Goal: Navigation & Orientation: Find specific page/section

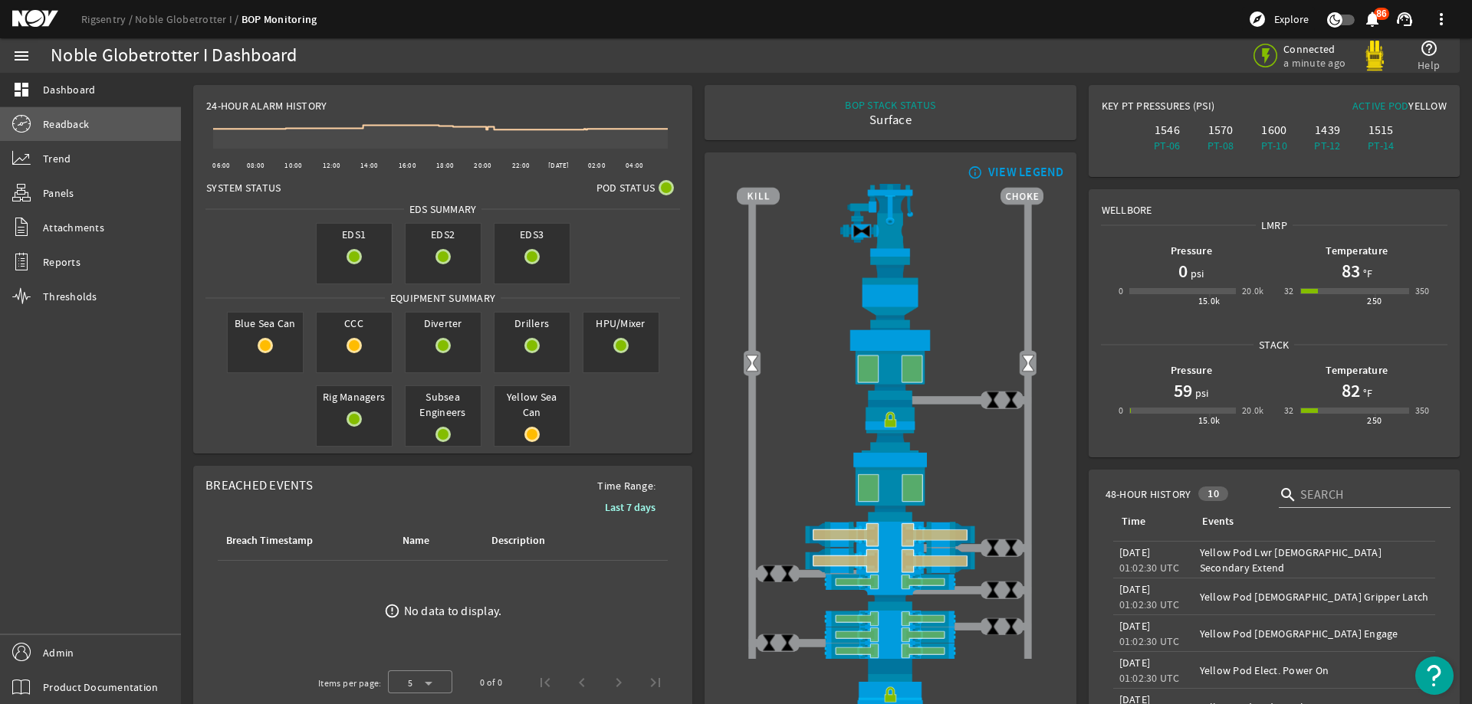
click at [101, 127] on link "Readback" at bounding box center [90, 124] width 181 height 34
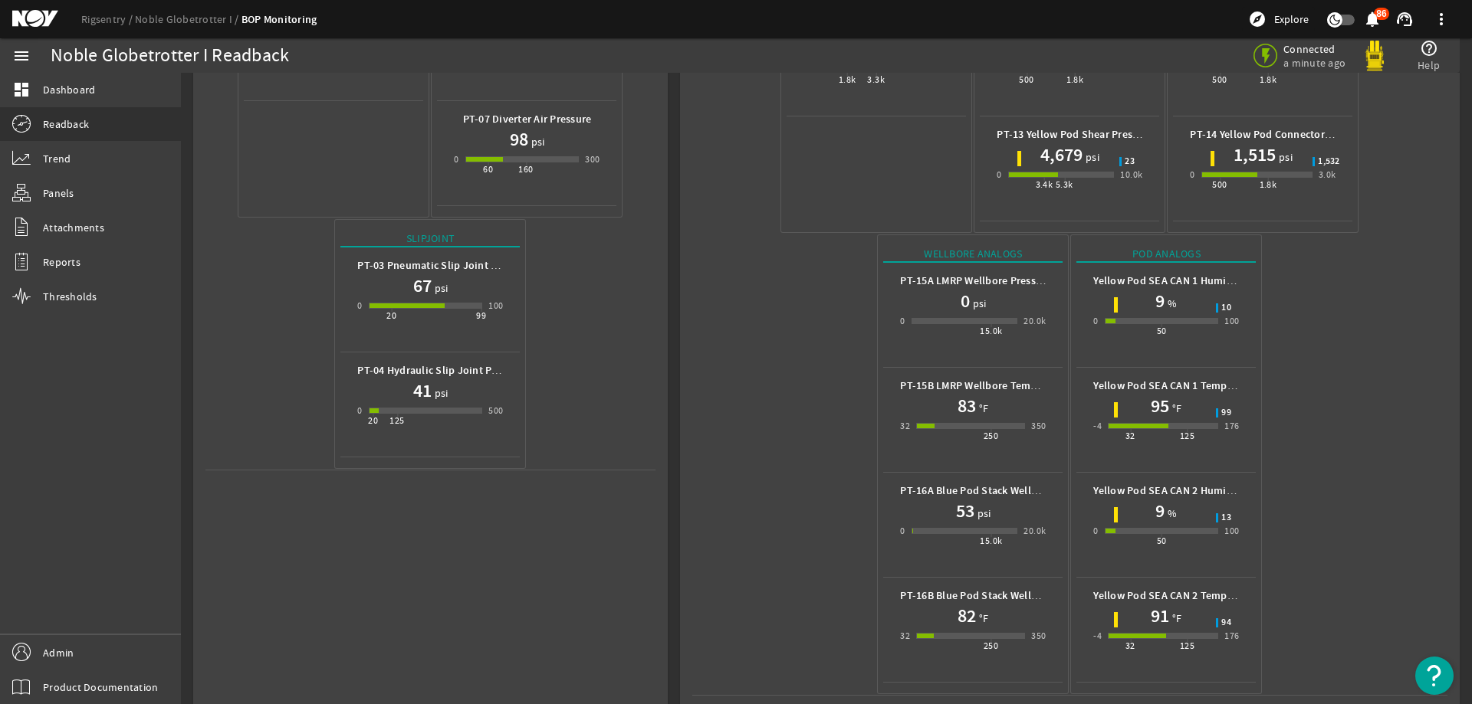
scroll to position [467, 0]
click at [26, 21] on mat-icon at bounding box center [46, 19] width 69 height 18
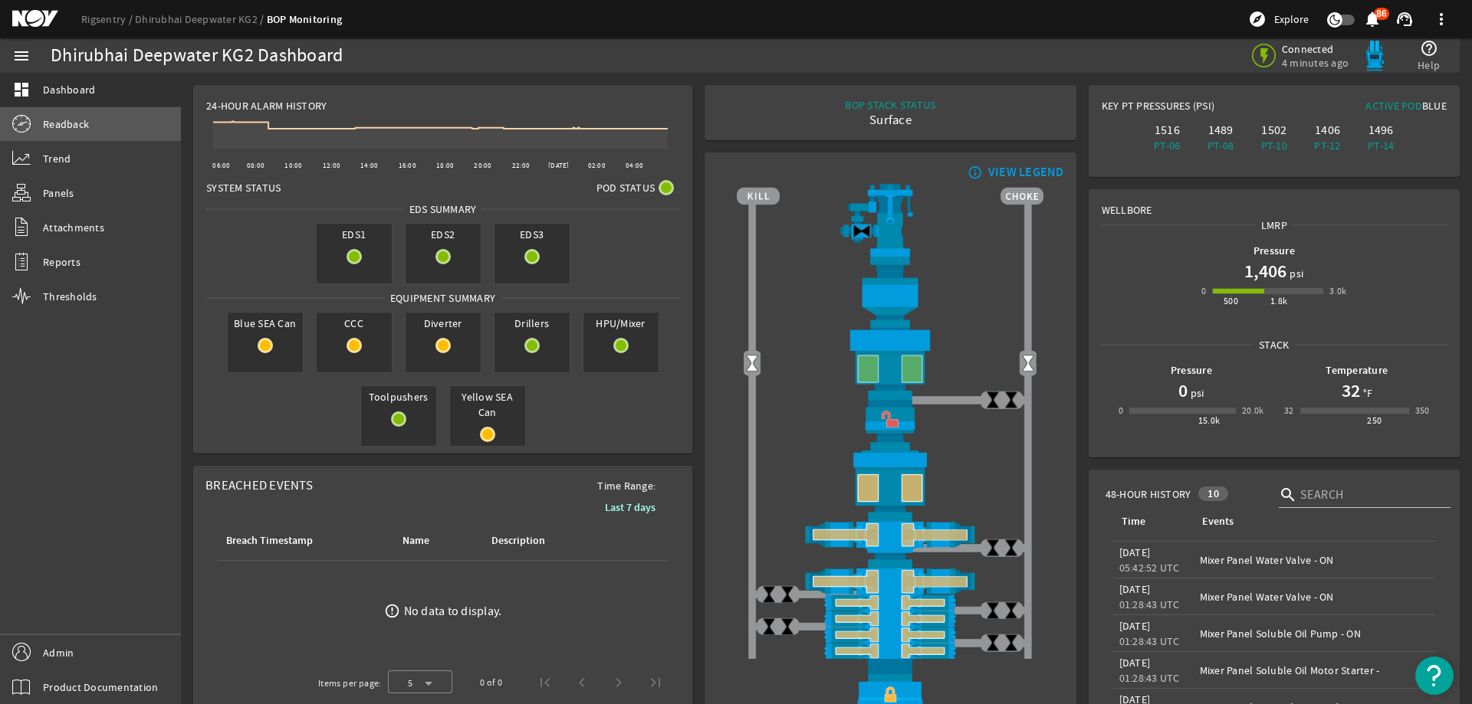
click at [93, 132] on link "Readback" at bounding box center [90, 124] width 181 height 34
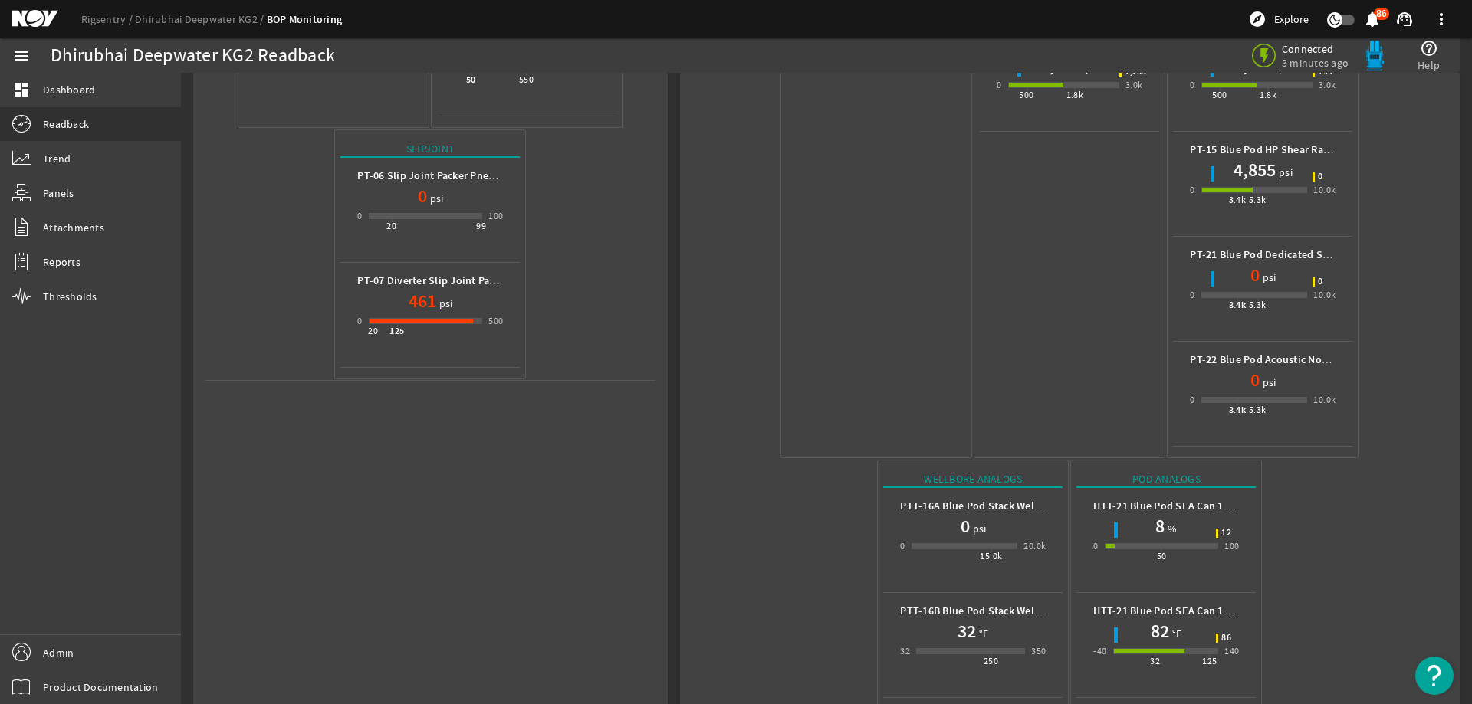
scroll to position [782, 0]
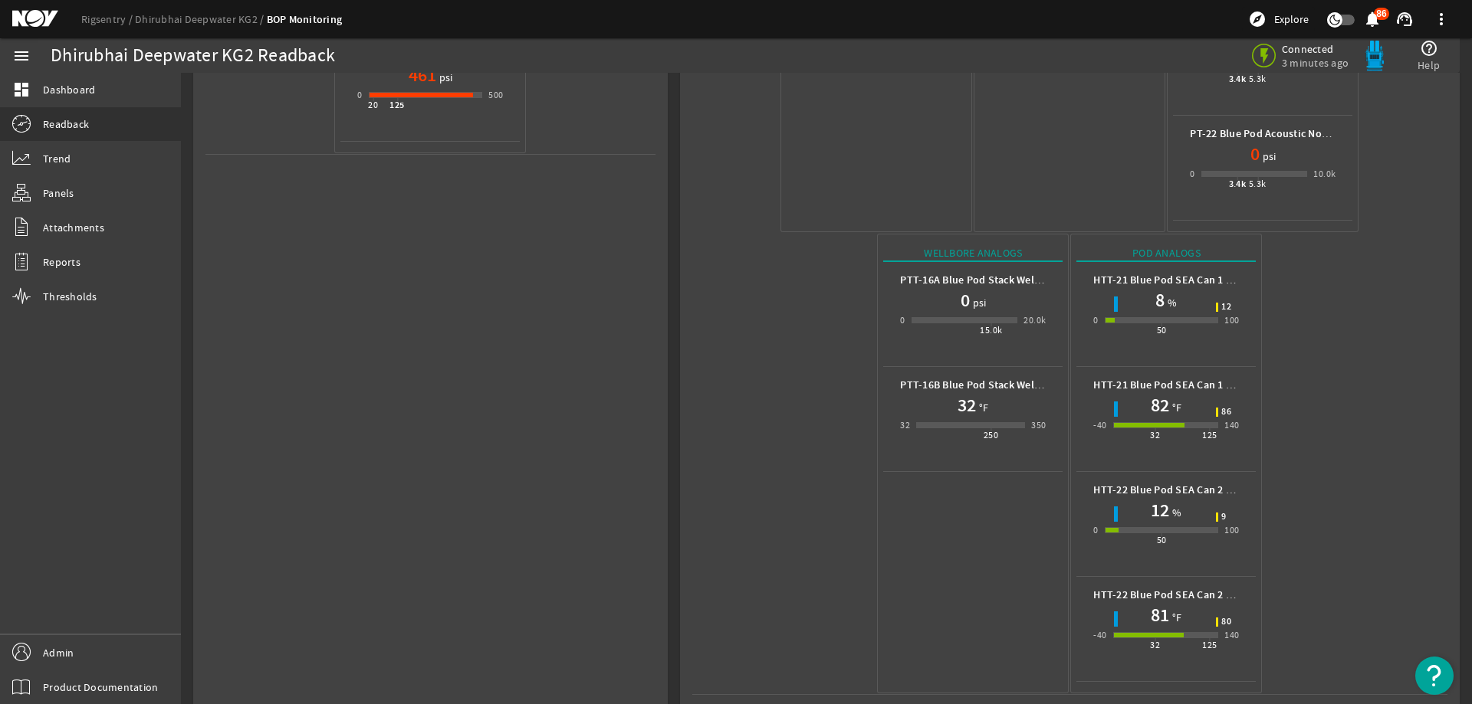
click at [41, 15] on mat-icon at bounding box center [46, 19] width 69 height 18
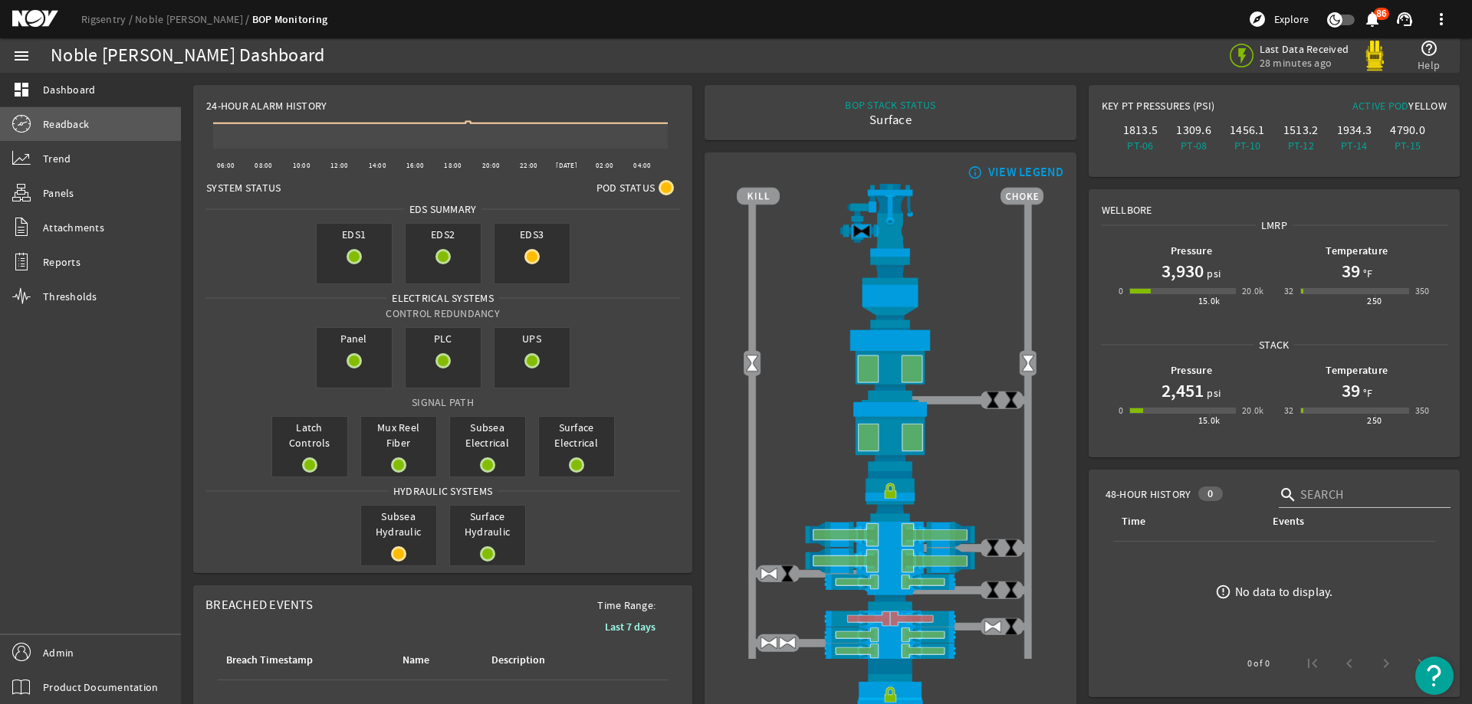
click at [90, 120] on link "Readback" at bounding box center [90, 124] width 181 height 34
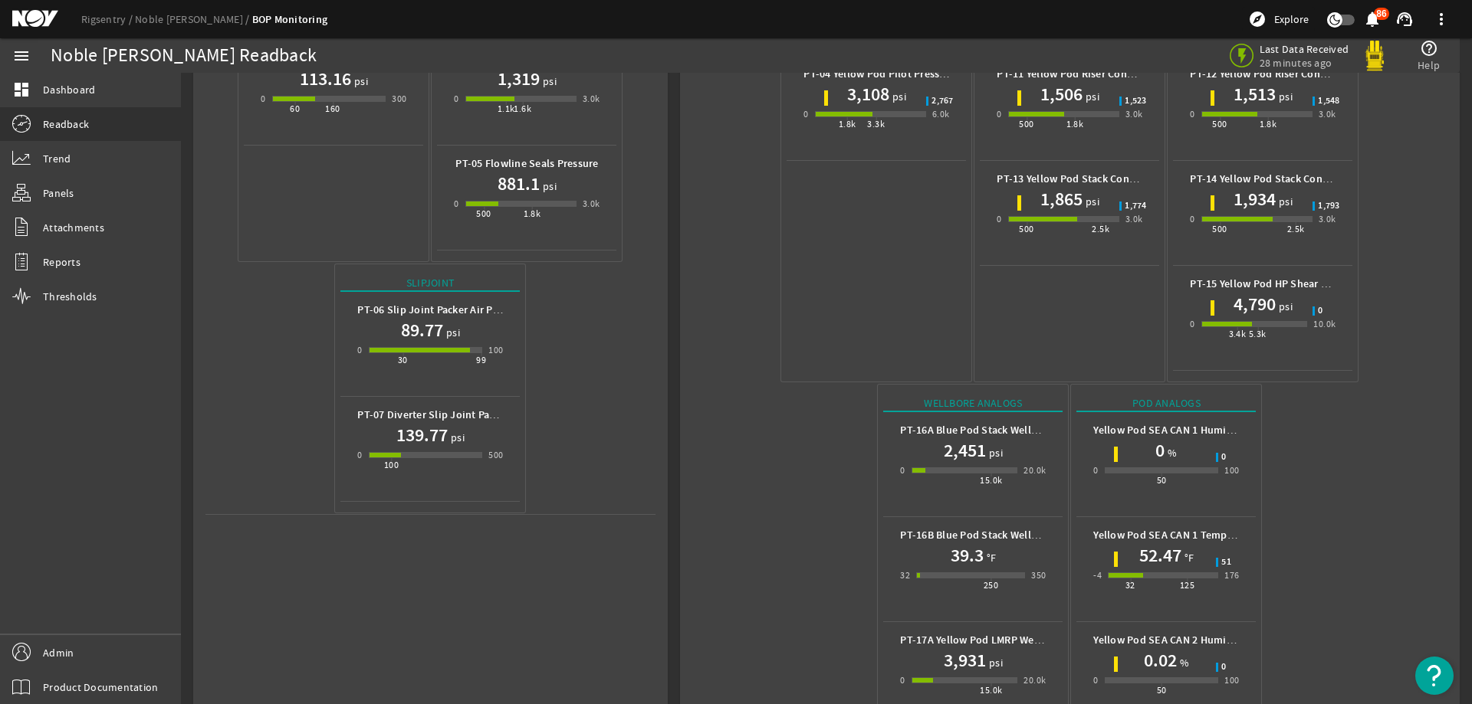
scroll to position [572, 0]
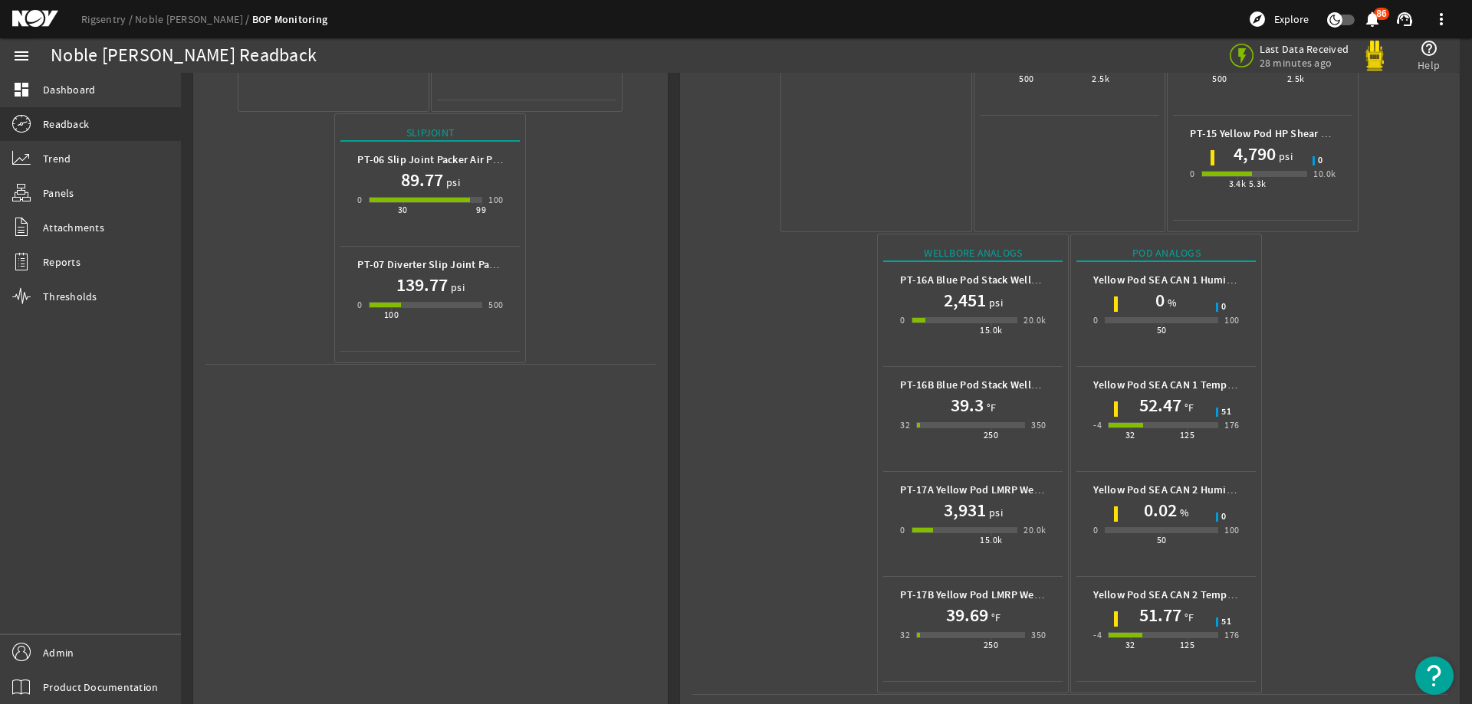
click at [41, 18] on mat-icon at bounding box center [46, 19] width 69 height 18
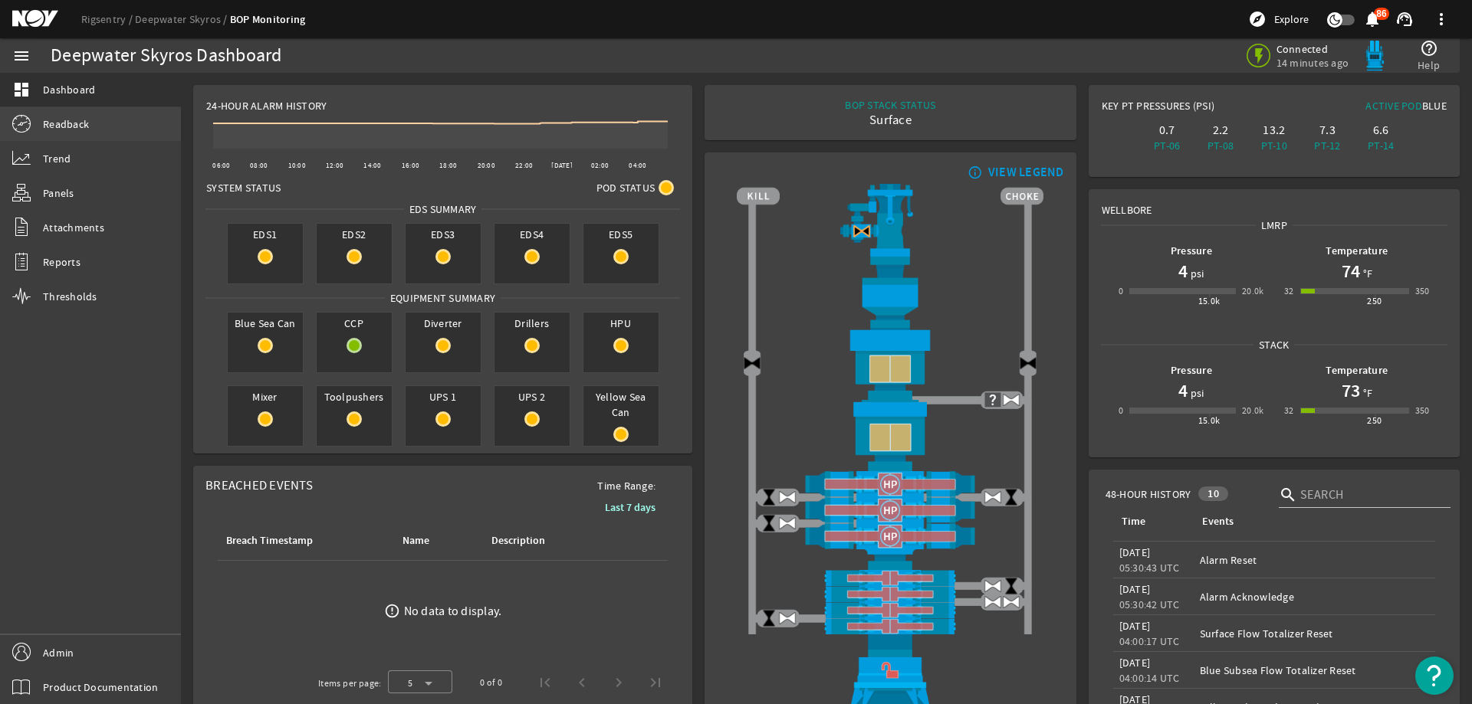
click at [145, 112] on link "Readback" at bounding box center [90, 124] width 181 height 34
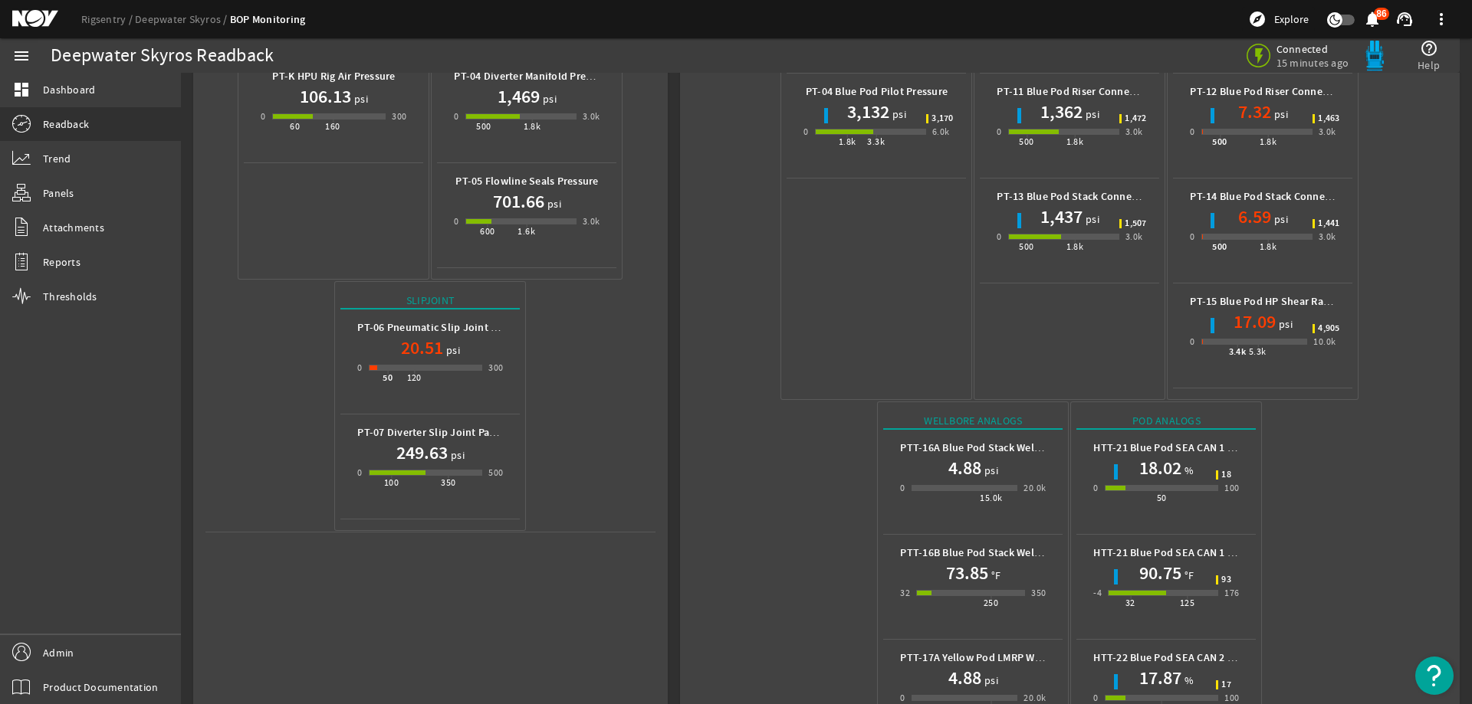
scroll to position [572, 0]
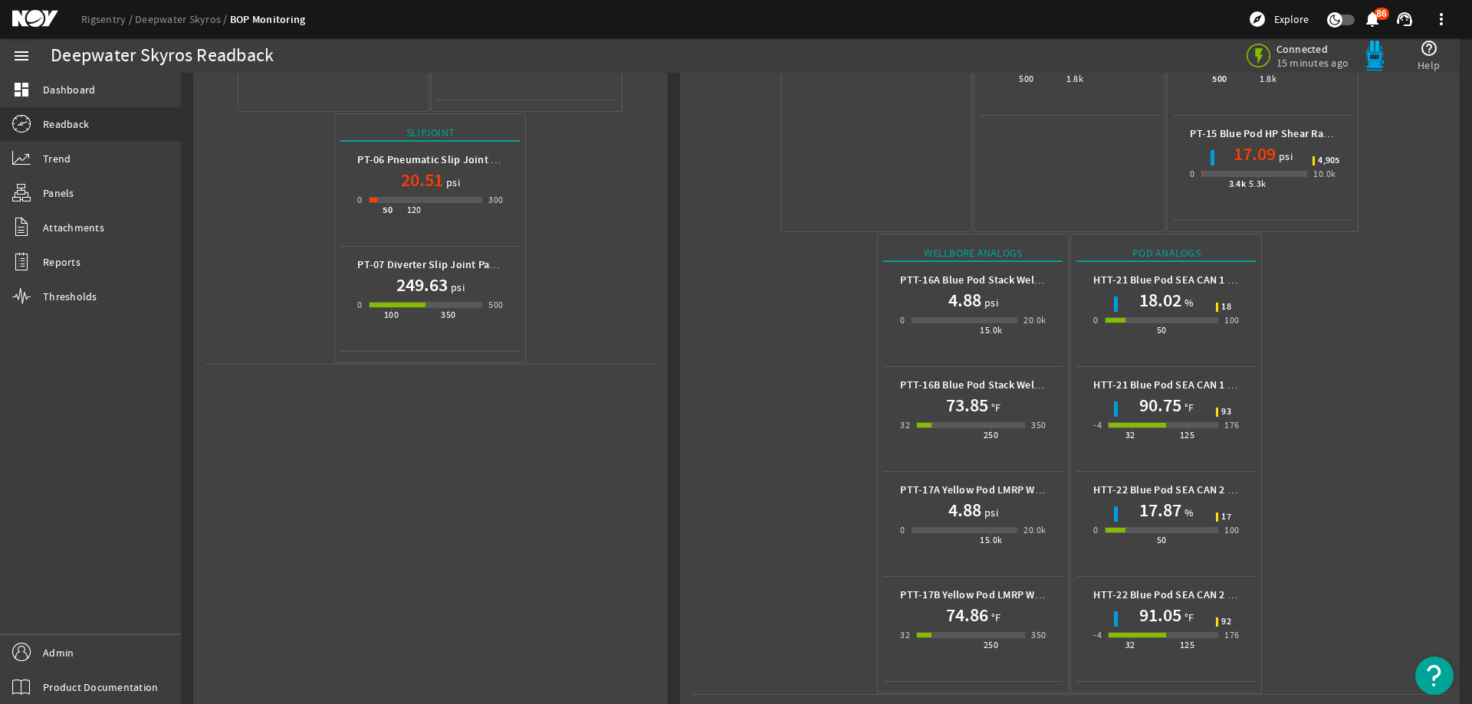
click at [39, 25] on mat-icon at bounding box center [46, 19] width 69 height 18
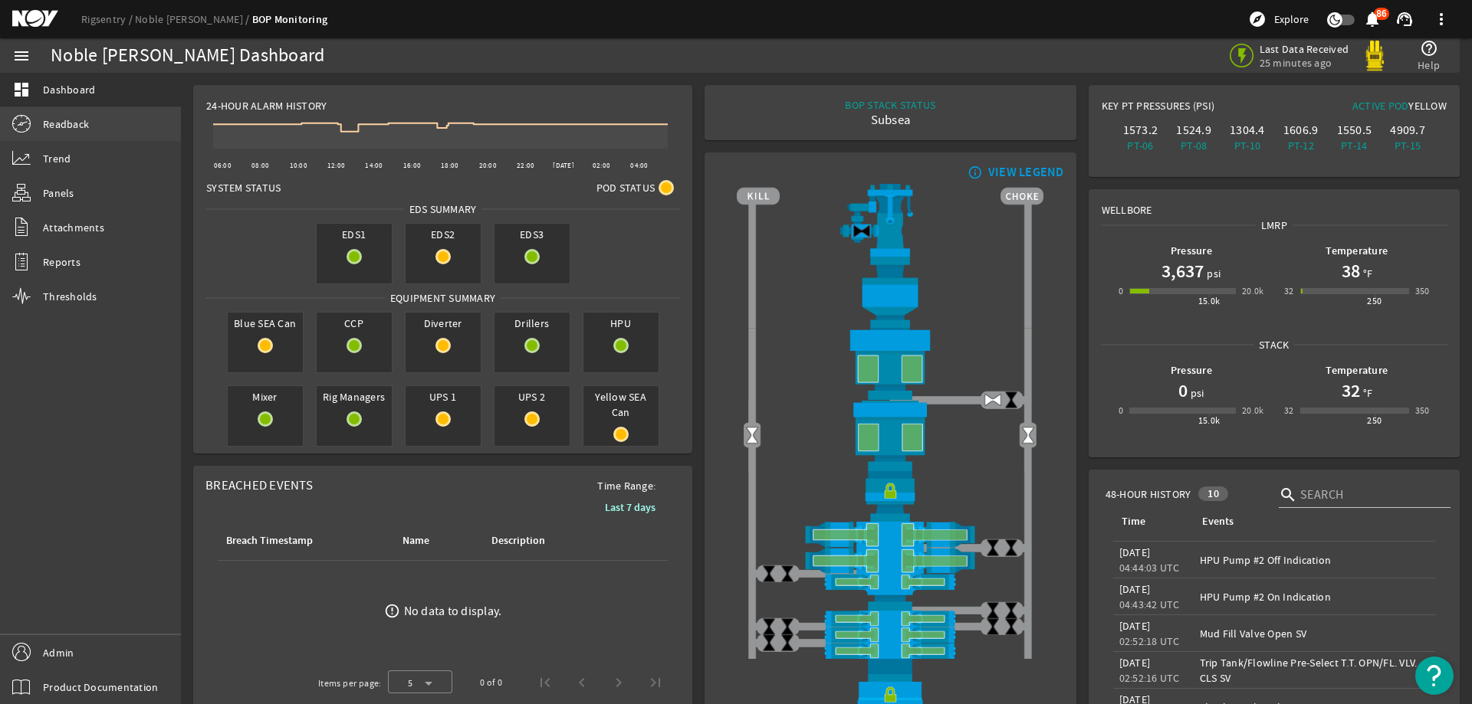
click at [90, 120] on link "Readback" at bounding box center [90, 124] width 181 height 34
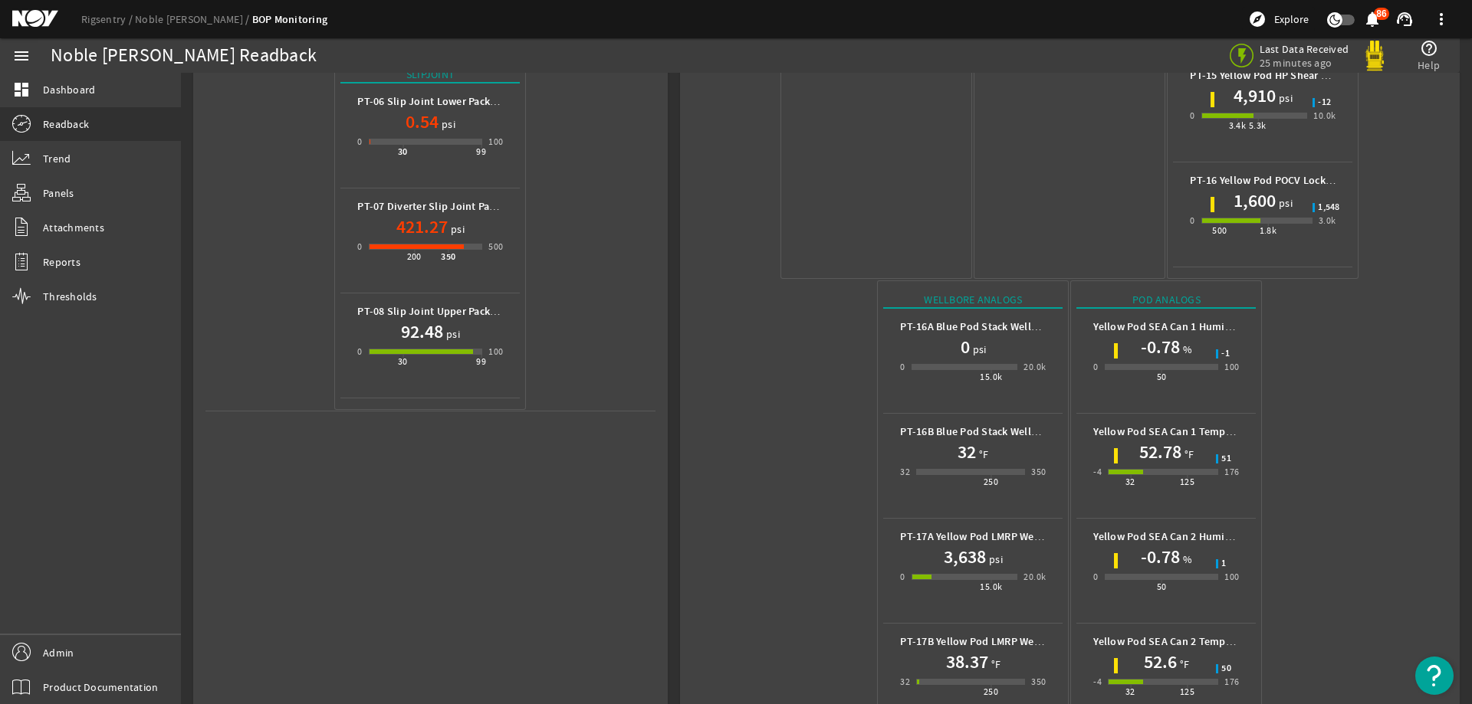
scroll to position [677, 0]
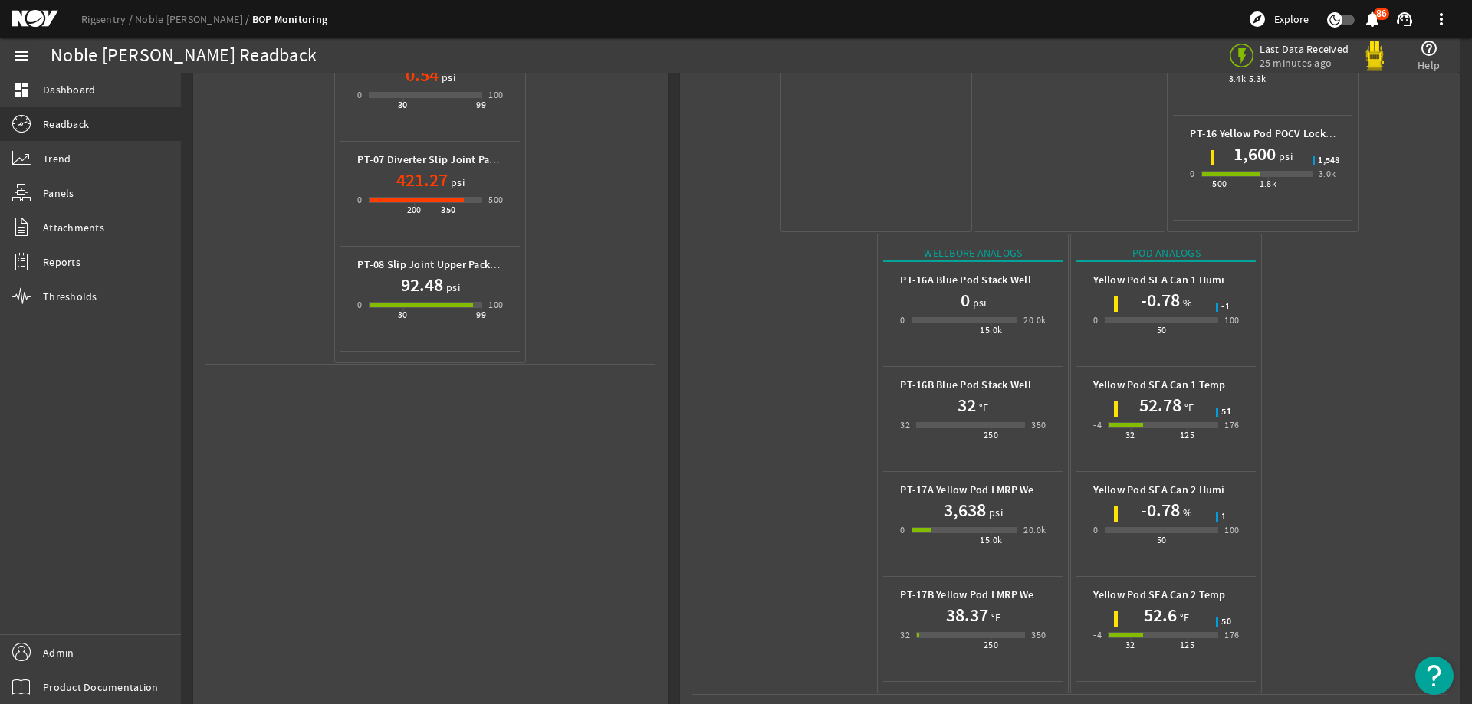
click at [48, 21] on mat-icon at bounding box center [46, 19] width 69 height 18
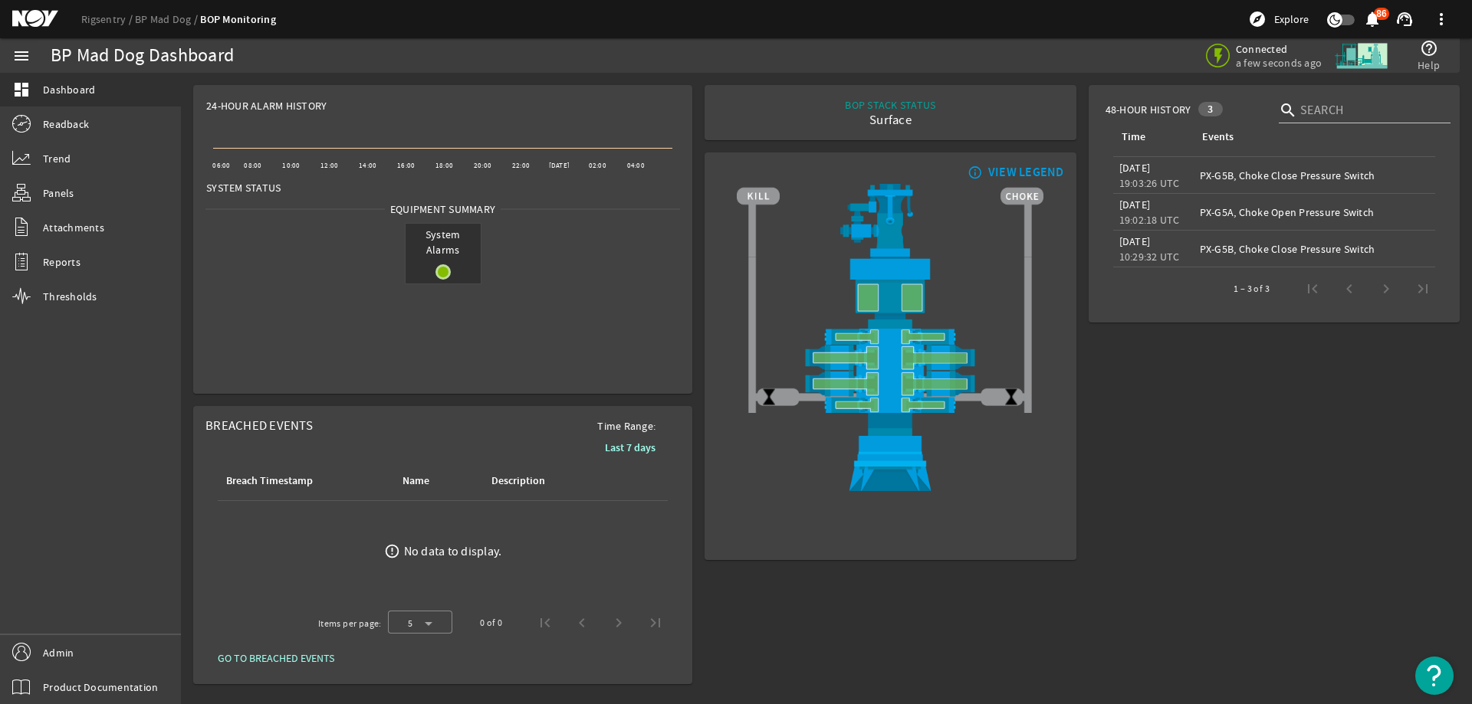
click at [21, 15] on mat-icon at bounding box center [46, 19] width 69 height 18
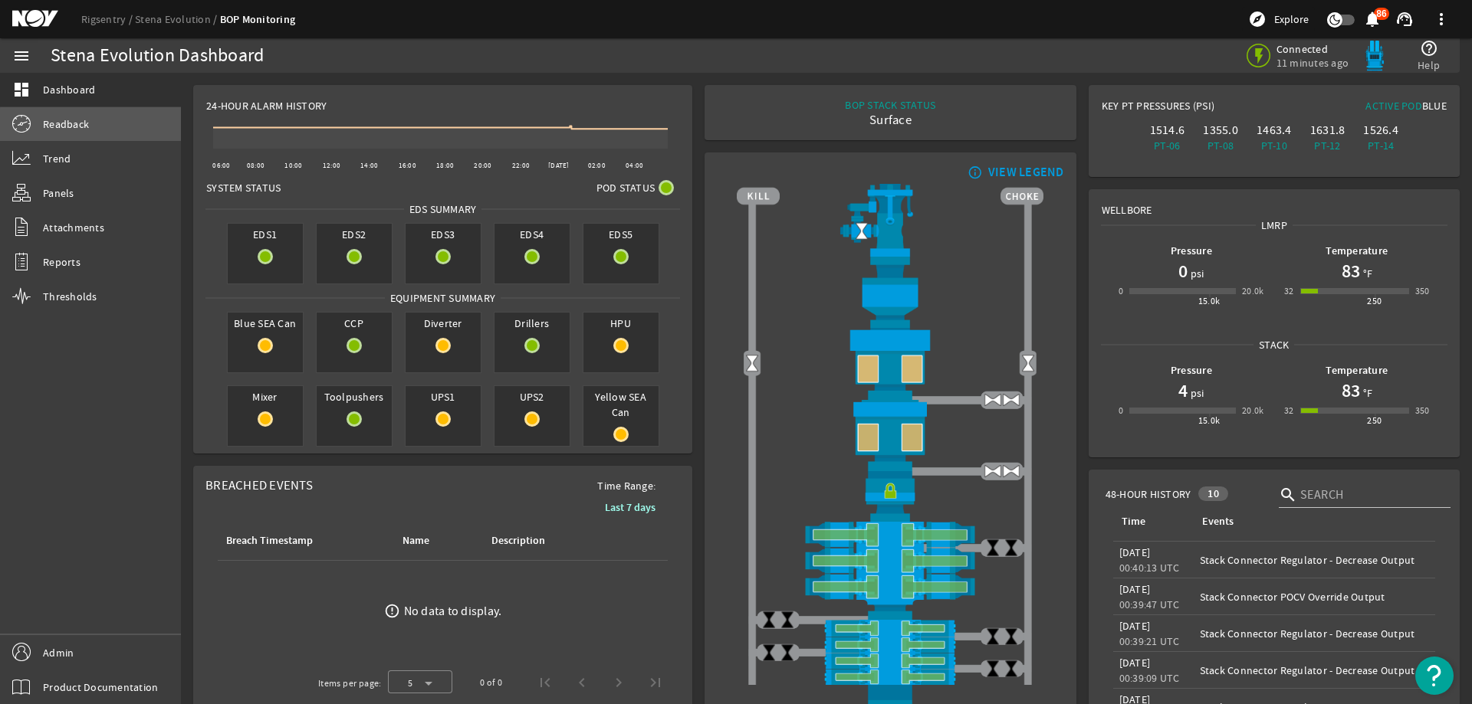
click at [130, 133] on link "Readback" at bounding box center [90, 124] width 181 height 34
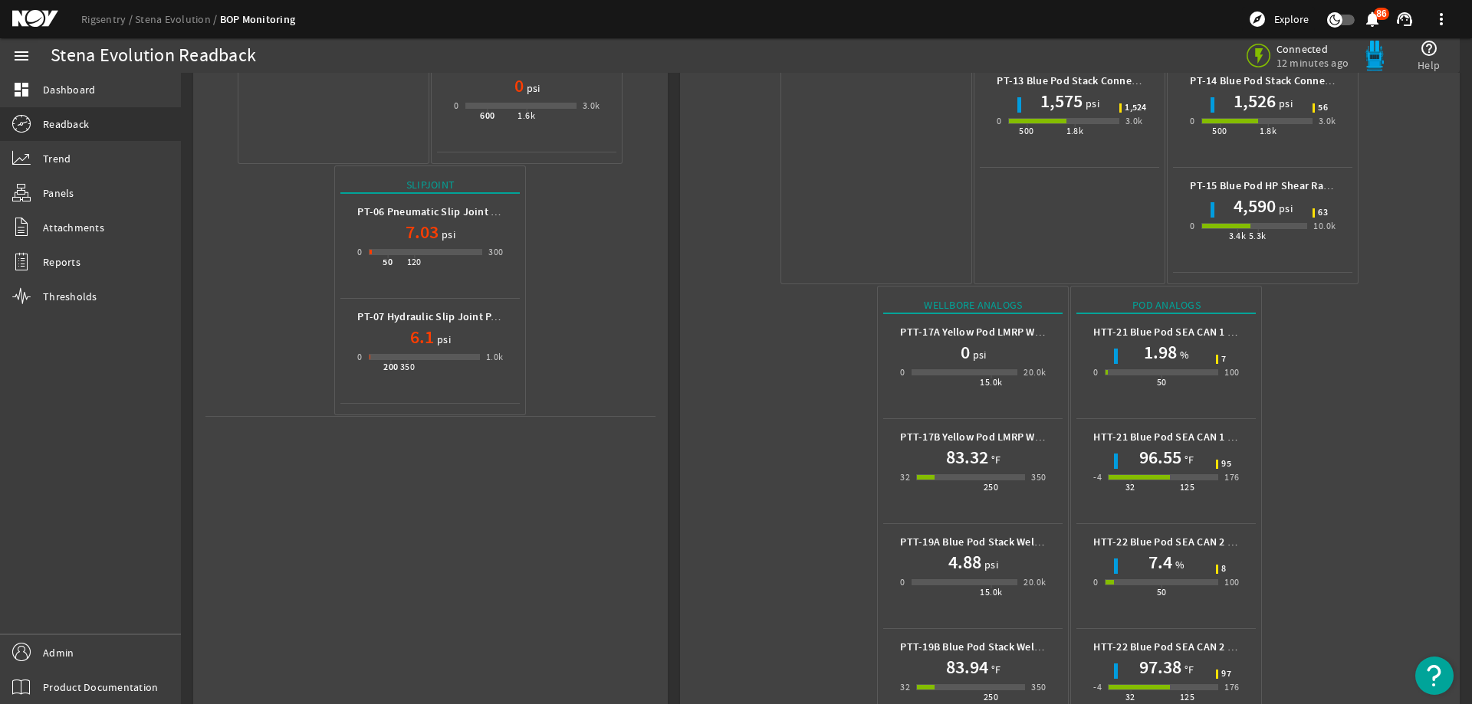
scroll to position [572, 0]
